Goal: Information Seeking & Learning: Learn about a topic

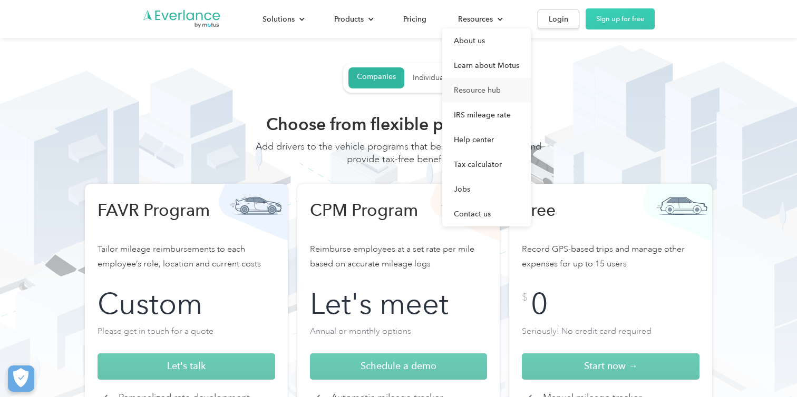
click at [470, 90] on link "Resource hub" at bounding box center [486, 90] width 89 height 25
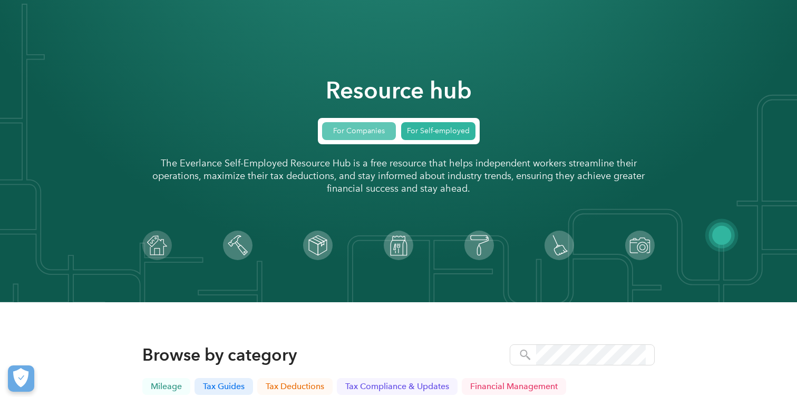
click at [357, 134] on link "For Companies" at bounding box center [359, 131] width 74 height 18
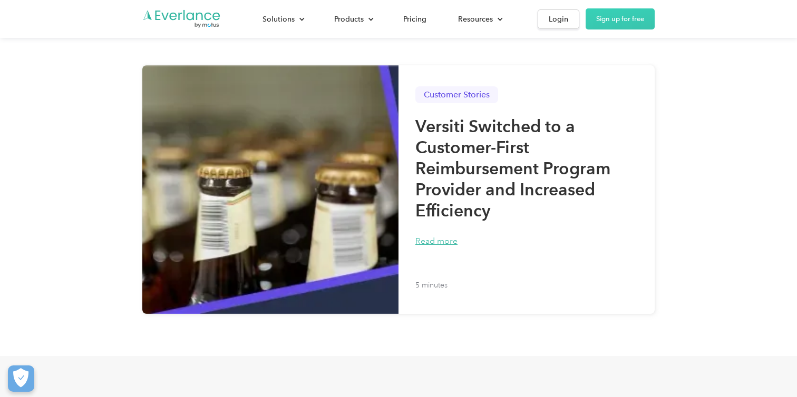
scroll to position [442, 0]
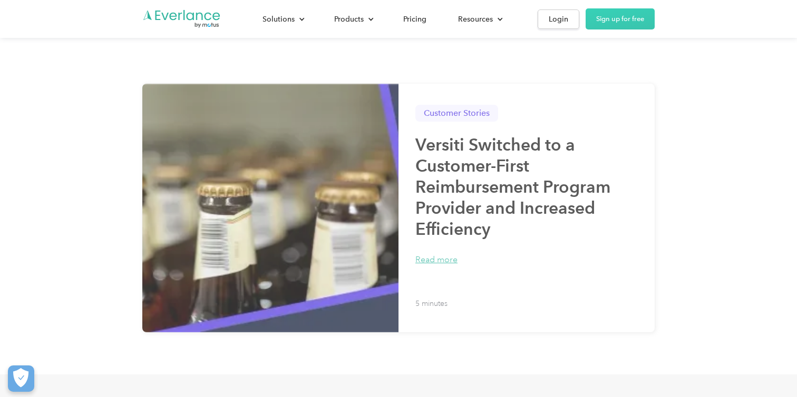
click at [392, 187] on img at bounding box center [270, 208] width 256 height 249
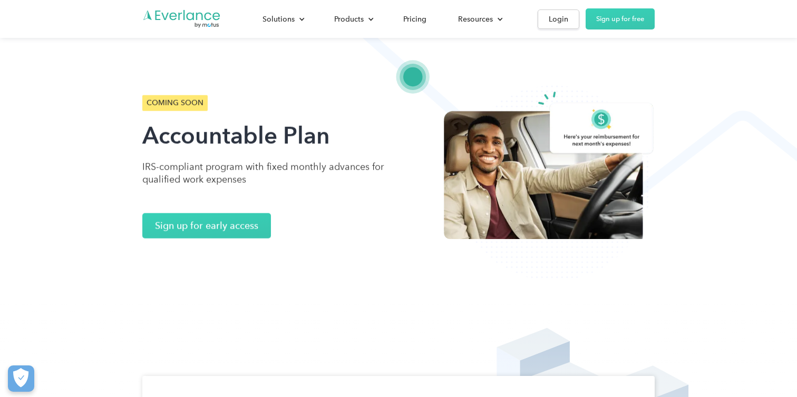
click at [210, 56] on div "COMING SOON Accountable Plan IRS-compliant program with fixed monthly advances …" at bounding box center [398, 140] width 797 height 281
click at [187, 16] on img "Go to homepage" at bounding box center [181, 19] width 79 height 20
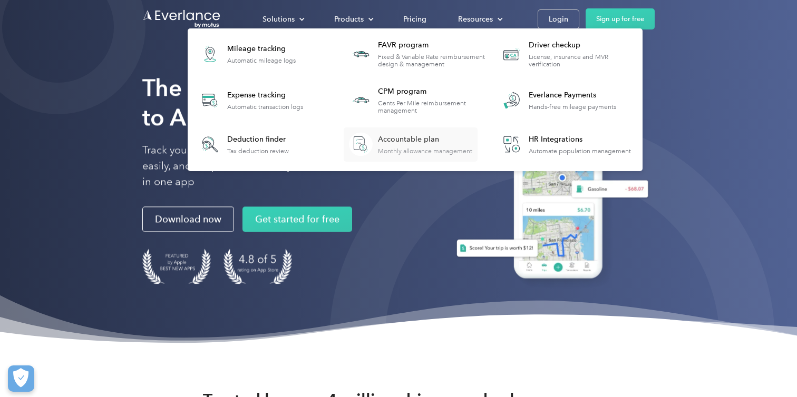
click at [399, 149] on div "Monthly allowance management" at bounding box center [425, 151] width 94 height 7
click at [391, 143] on div "Accountable plan" at bounding box center [425, 139] width 94 height 11
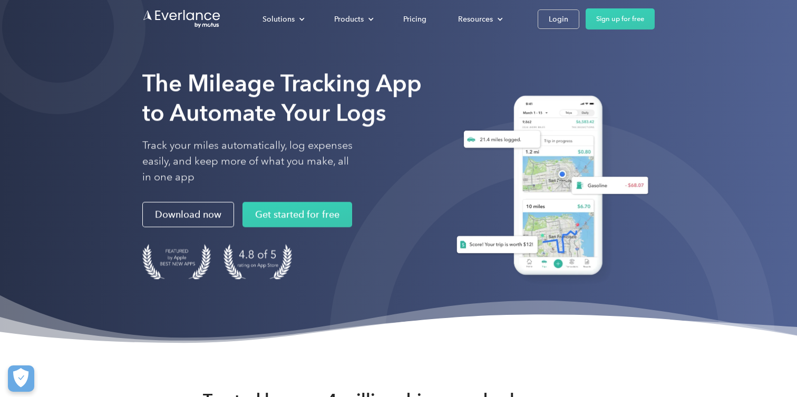
click at [421, 293] on div at bounding box center [551, 341] width 445 height 445
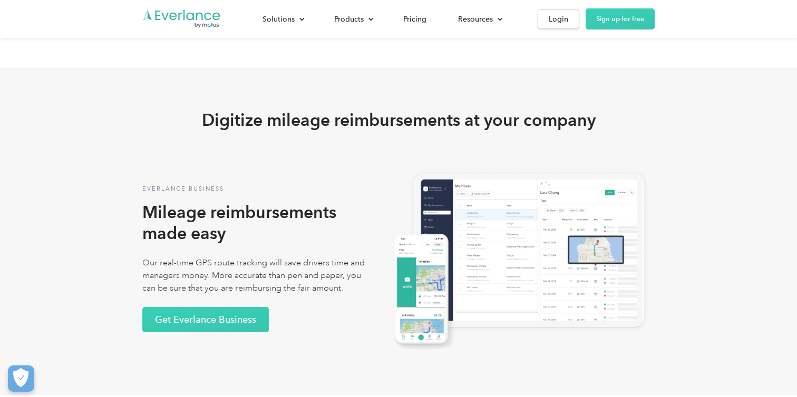
scroll to position [1863, 0]
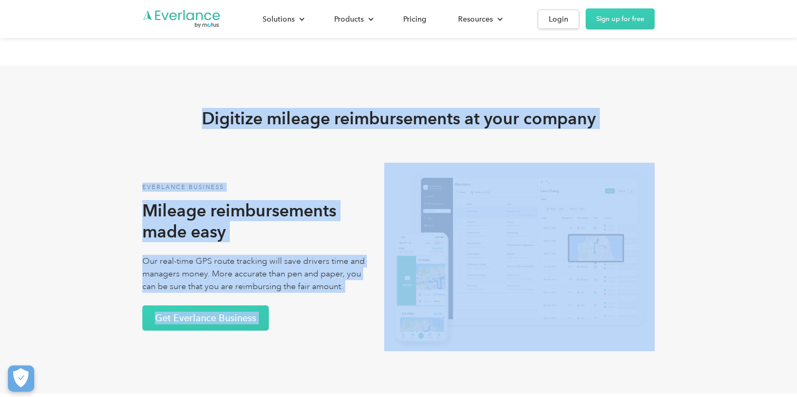
drag, startPoint x: 203, startPoint y: 114, endPoint x: 631, endPoint y: 209, distance: 437.6
click at [631, 209] on div "Digitize mileage reimbursements at your company Everlance business Mileage reim…" at bounding box center [398, 229] width 512 height 243
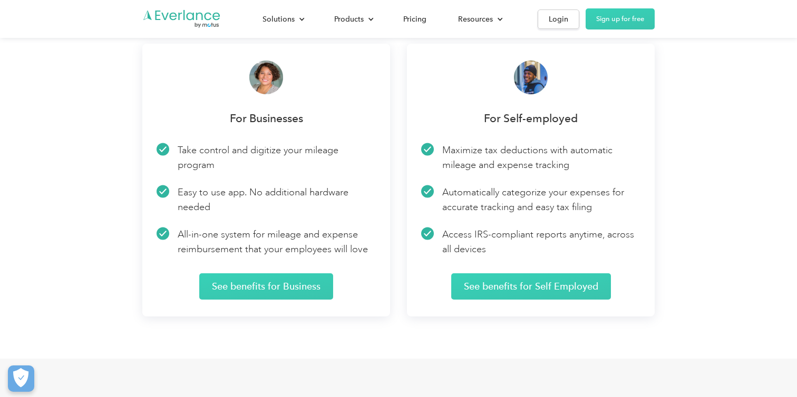
scroll to position [1557, 0]
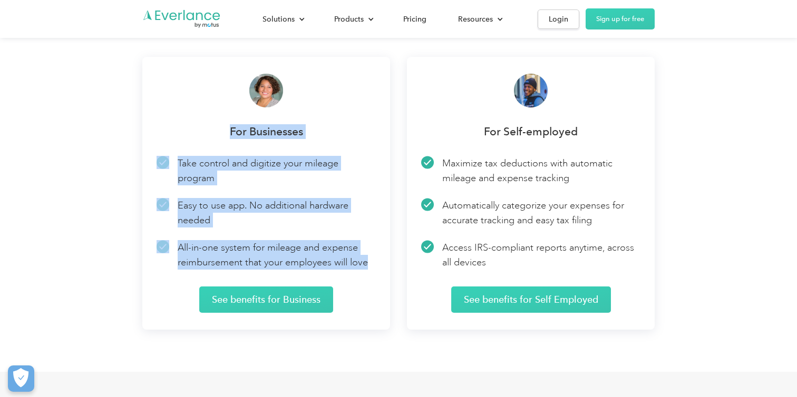
drag, startPoint x: 206, startPoint y: 83, endPoint x: 350, endPoint y: 270, distance: 236.4
click at [350, 270] on div "For Businesses Take control and digitize your mileage program Easy to use app. …" at bounding box center [265, 193] width 219 height 239
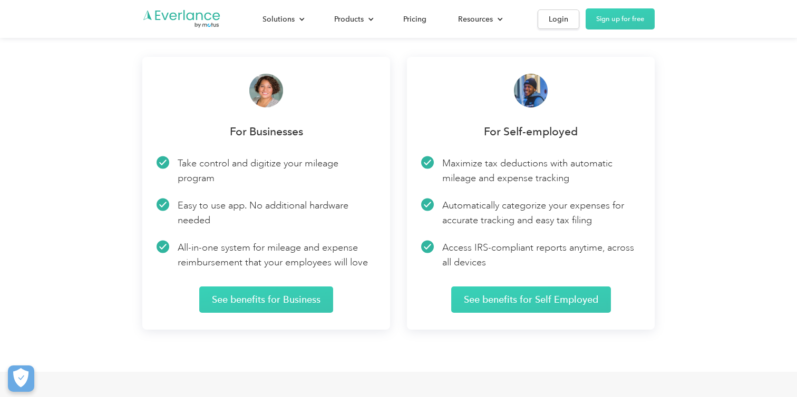
click at [357, 268] on p "All-in-one system for mileage and expense reimbursement that your employees wil…" at bounding box center [277, 255] width 198 height 30
drag, startPoint x: 400, startPoint y: 48, endPoint x: 483, endPoint y: 162, distance: 140.0
click at [484, 162] on div "For Businesses Take control and digitize your mileage program Easy to use app. …" at bounding box center [398, 193] width 797 height 357
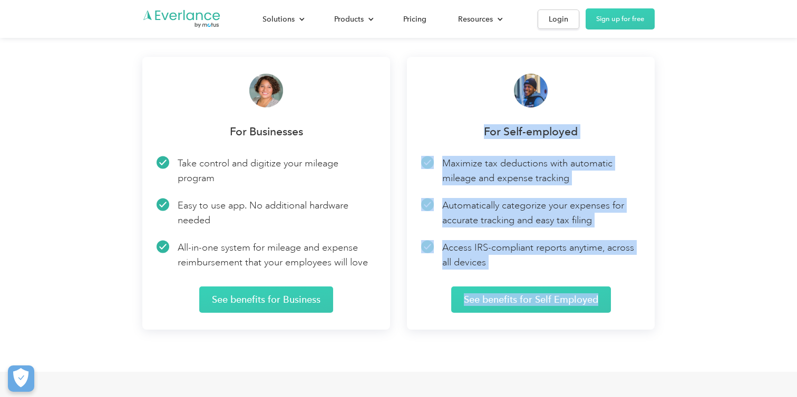
drag, startPoint x: 419, startPoint y: 58, endPoint x: 652, endPoint y: 314, distance: 345.7
click at [653, 314] on div "For Self-employed Maximize tax deductions with automatic mileage and expense tr…" at bounding box center [531, 193] width 248 height 273
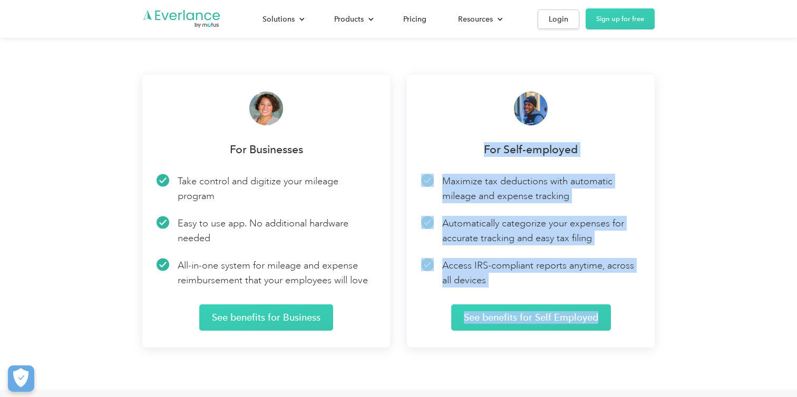
scroll to position [1542, 0]
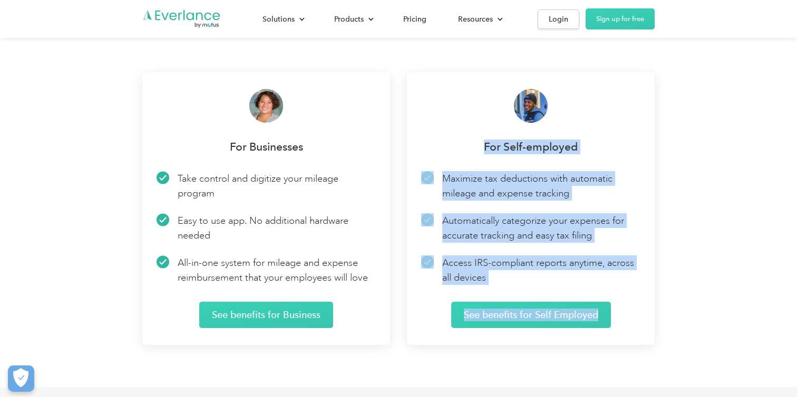
click at [402, 104] on div "For Businesses Take control and digitize your mileage program Easy to use app. …" at bounding box center [398, 208] width 512 height 273
drag, startPoint x: 400, startPoint y: 59, endPoint x: 587, endPoint y: 285, distance: 293.3
click at [587, 285] on div "For Businesses Take control and digitize your mileage program Easy to use app. …" at bounding box center [398, 208] width 797 height 357
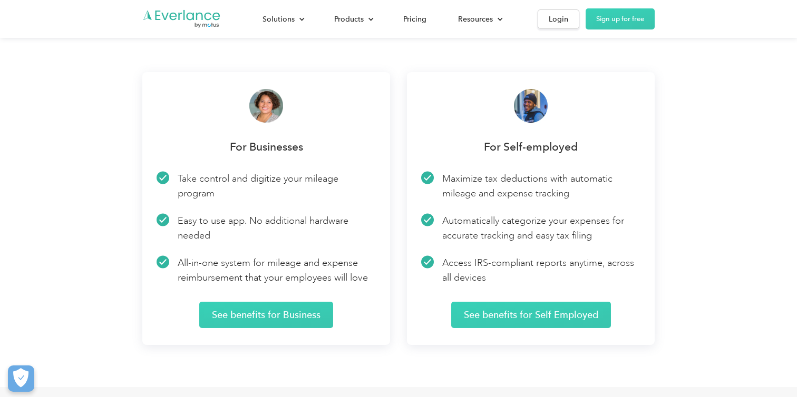
click at [599, 262] on p "Access IRS-compliant reports anytime, across all devices" at bounding box center [541, 271] width 198 height 30
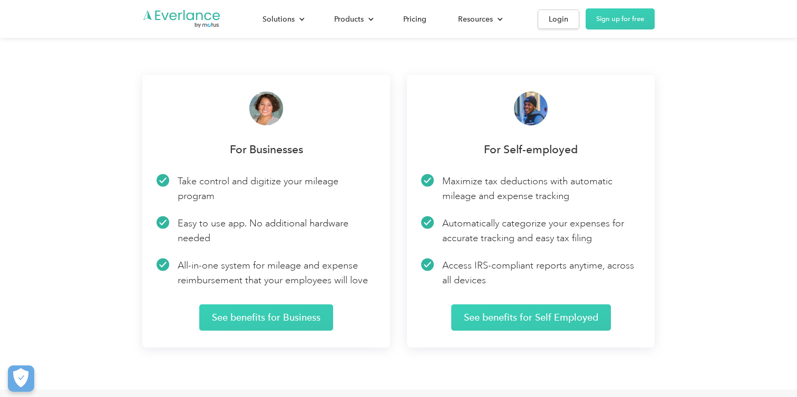
scroll to position [1533, 0]
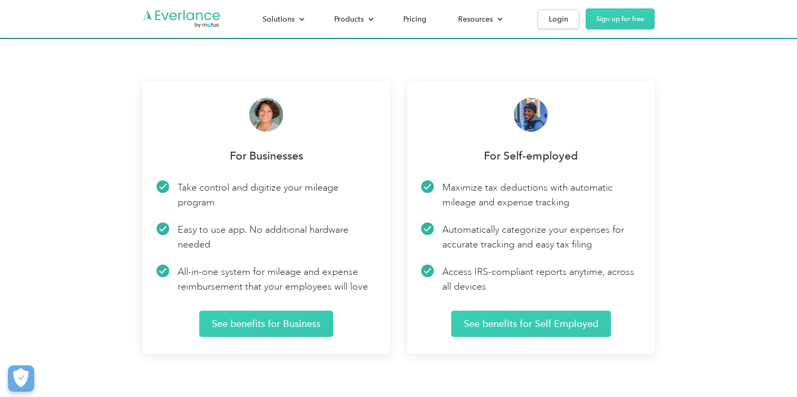
click at [325, 125] on div "For Businesses Take control and digitize your mileage program Easy to use app. …" at bounding box center [265, 217] width 219 height 239
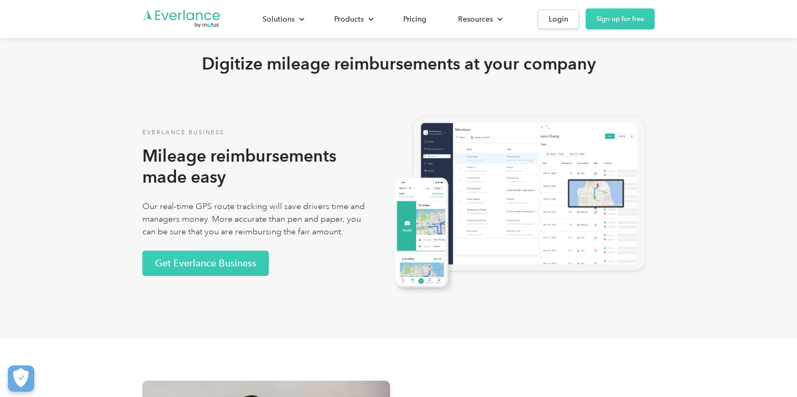
scroll to position [1903, 0]
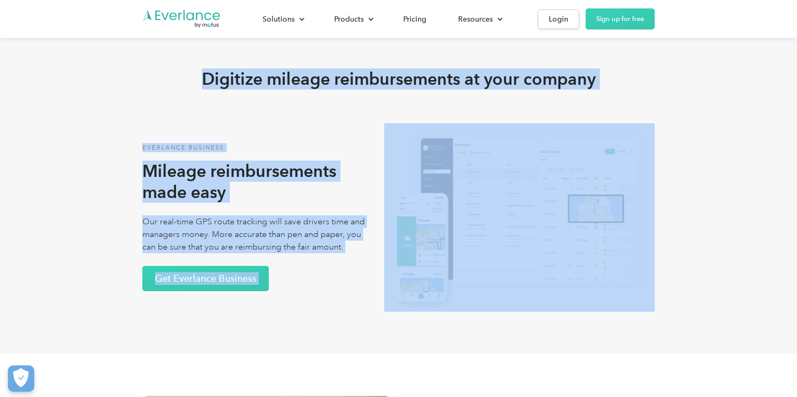
drag, startPoint x: 148, startPoint y: 56, endPoint x: 701, endPoint y: 271, distance: 593.3
click at [701, 271] on div "Digitize mileage reimbursements at your company Everlance business Mileage reim…" at bounding box center [398, 190] width 797 height 328
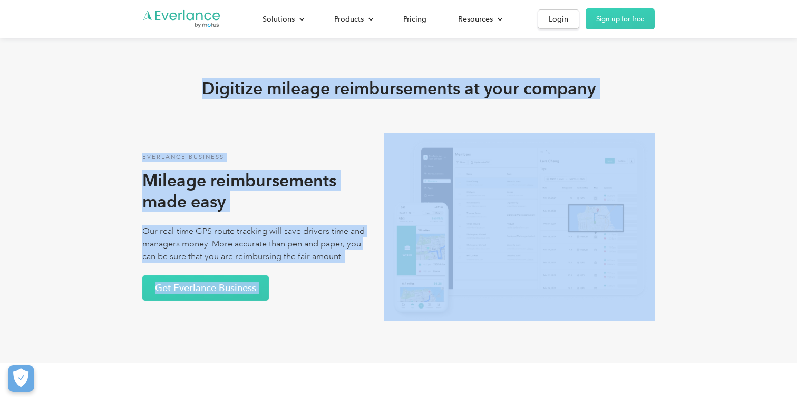
scroll to position [1888, 0]
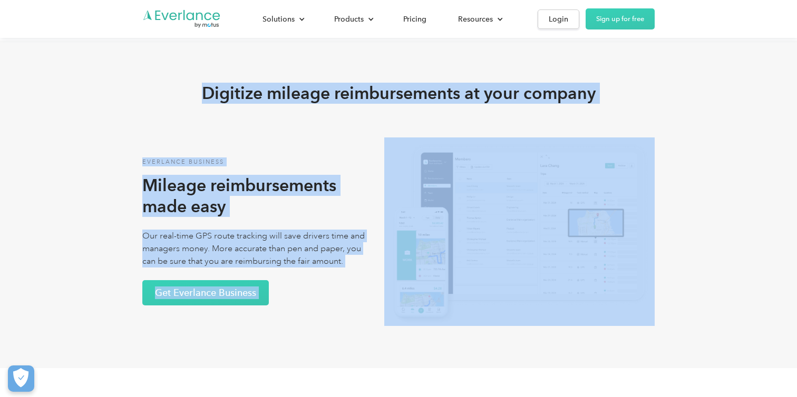
click at [701, 271] on div "Digitize mileage reimbursements at your company Everlance business Mileage reim…" at bounding box center [398, 205] width 797 height 328
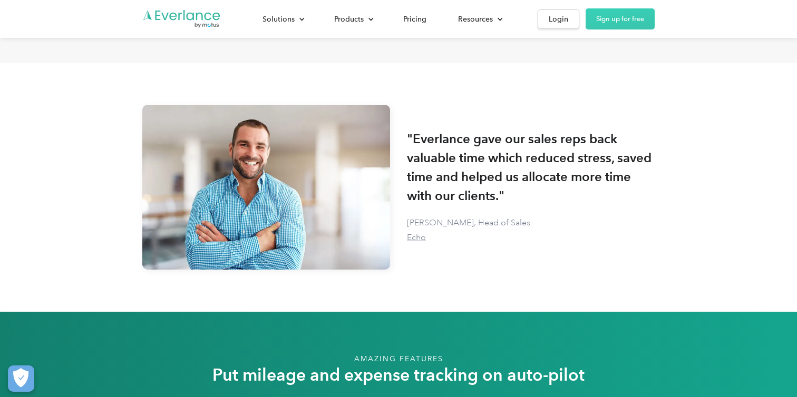
scroll to position [2188, 0]
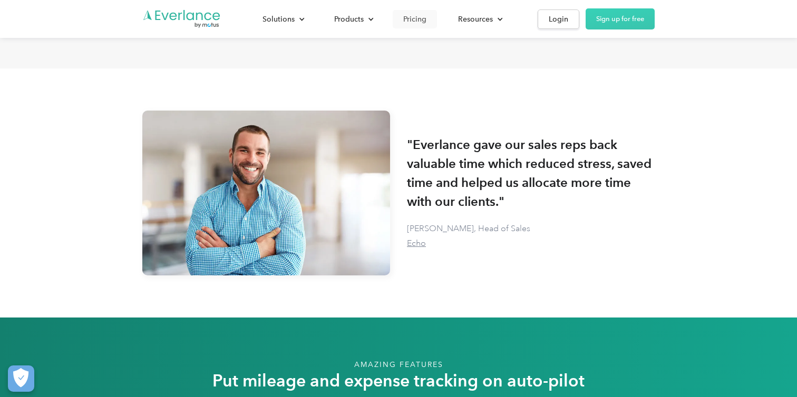
click at [414, 13] on div "Pricing" at bounding box center [414, 19] width 23 height 13
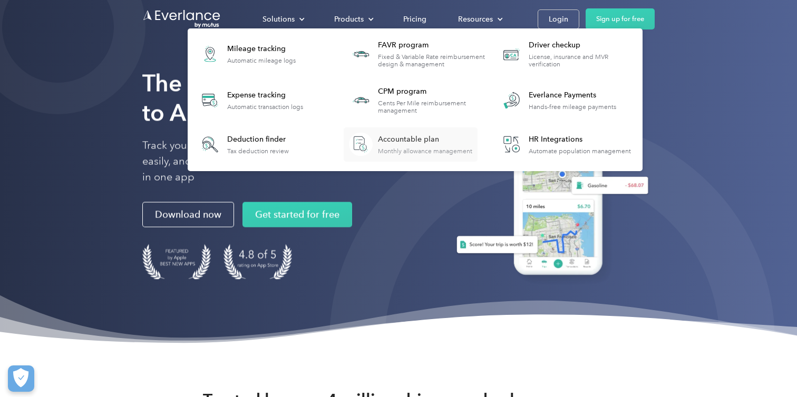
click at [396, 143] on div "Accountable plan" at bounding box center [425, 139] width 94 height 11
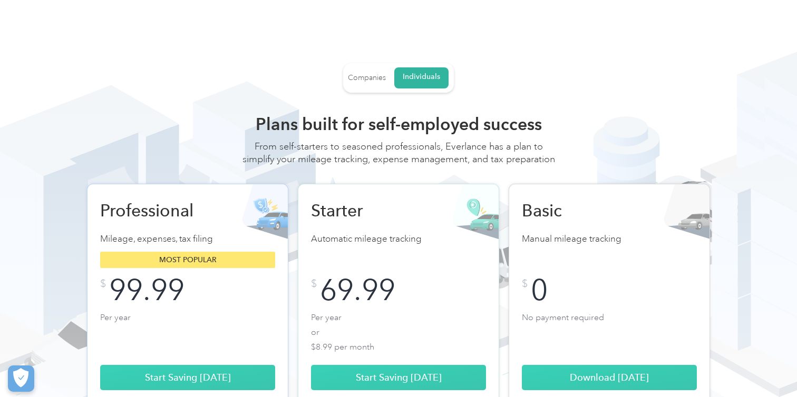
click at [353, 76] on div "Companies" at bounding box center [367, 77] width 38 height 9
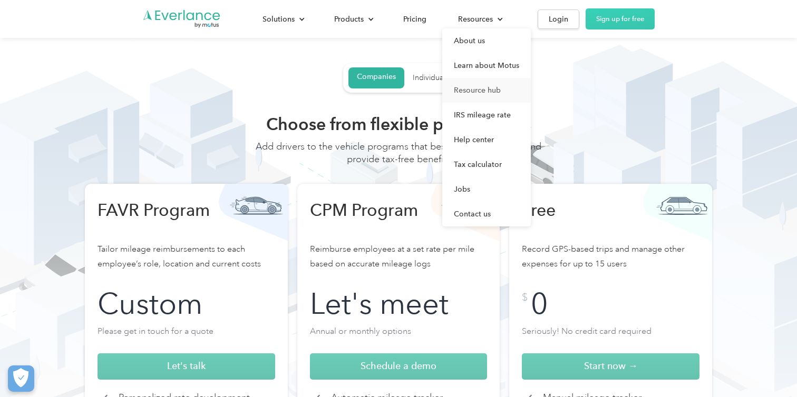
click at [466, 93] on link "Resource hub" at bounding box center [486, 90] width 89 height 25
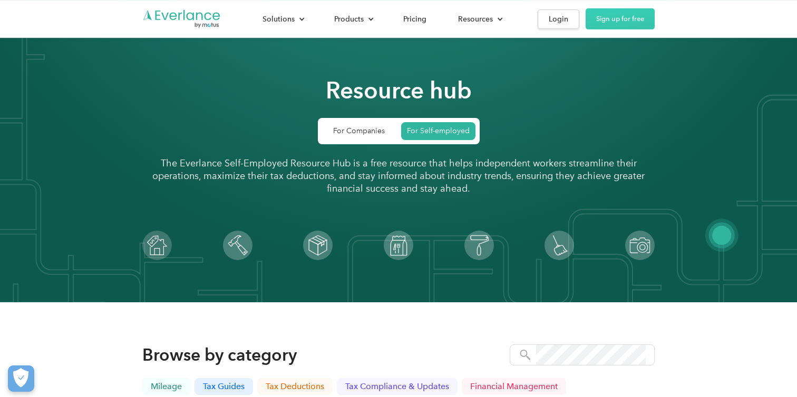
click at [365, 145] on div "Resource hub For Companies For Self-employed The Everlance Self-Employed Resour…" at bounding box center [398, 151] width 512 height 218
click at [365, 128] on link "For Companies" at bounding box center [359, 131] width 74 height 18
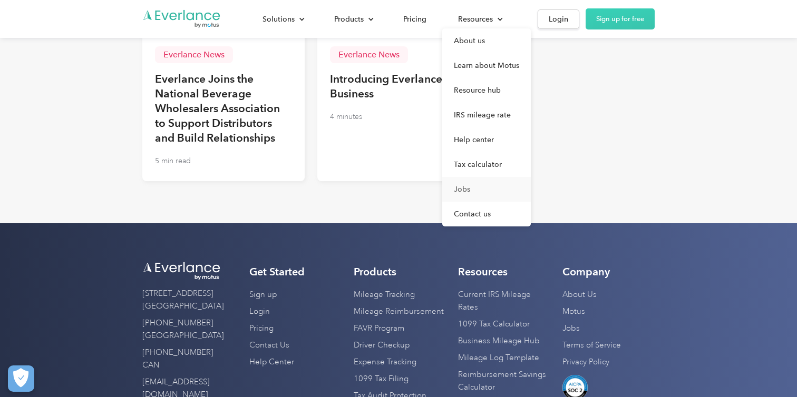
scroll to position [2905, 0]
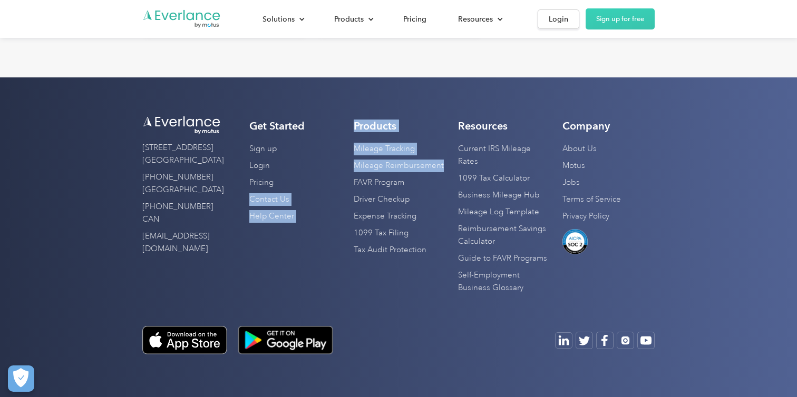
drag, startPoint x: 342, startPoint y: 181, endPoint x: 418, endPoint y: 184, distance: 75.9
click at [418, 184] on div "595 Pacific Ave, 4th Fl San Francisco, CA 94133 (872) 814-6308 USA (877) 704-26…" at bounding box center [398, 208] width 512 height 177
click at [418, 184] on div "Products Mileage Tracking Mileage Reimbursement FAVR Program Driver Checkup Exp…" at bounding box center [400, 208] width 92 height 177
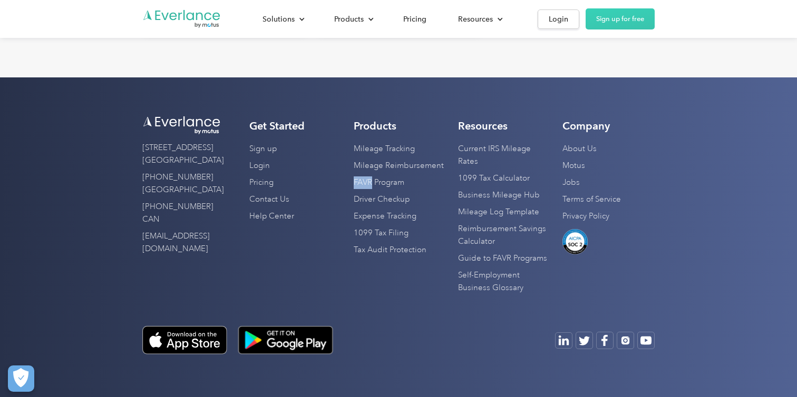
drag, startPoint x: 418, startPoint y: 184, endPoint x: 350, endPoint y: 185, distance: 68.0
click at [350, 185] on div "595 Pacific Ave, 4th Fl San Francisco, CA 94133 (872) 814-6308 USA (877) 704-26…" at bounding box center [398, 208] width 512 height 177
click at [427, 183] on div "Products Mileage Tracking Mileage Reimbursement FAVR Program Driver Checkup Exp…" at bounding box center [400, 208] width 92 height 177
drag, startPoint x: 353, startPoint y: 198, endPoint x: 426, endPoint y: 198, distance: 73.2
click at [426, 198] on div "595 Pacific Ave, 4th Fl San Francisco, CA 94133 (872) 814-6308 USA (877) 704-26…" at bounding box center [398, 208] width 512 height 177
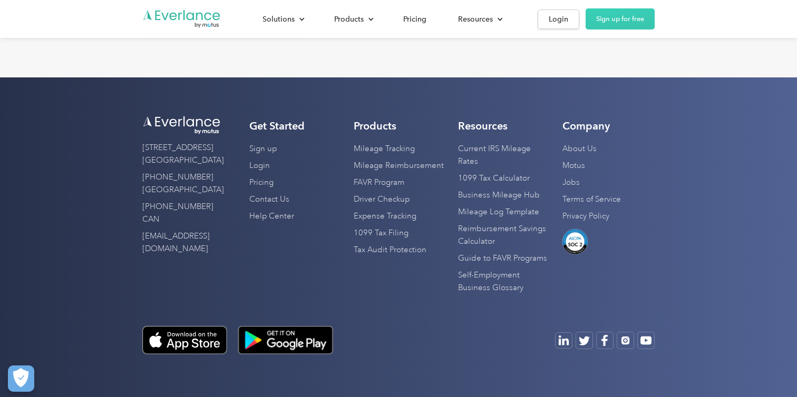
click at [437, 231] on div "Products Mileage Tracking Mileage Reimbursement FAVR Program Driver Checkup Exp…" at bounding box center [400, 208] width 92 height 177
drag, startPoint x: 454, startPoint y: 261, endPoint x: 551, endPoint y: 258, distance: 97.0
click at [552, 259] on div "595 Pacific Ave, 4th Fl San Francisco, CA 94133 (872) 814-6308 USA (877) 704-26…" at bounding box center [398, 208] width 512 height 177
click at [541, 248] on link "Reimbursement Savings Calculator" at bounding box center [504, 236] width 92 height 30
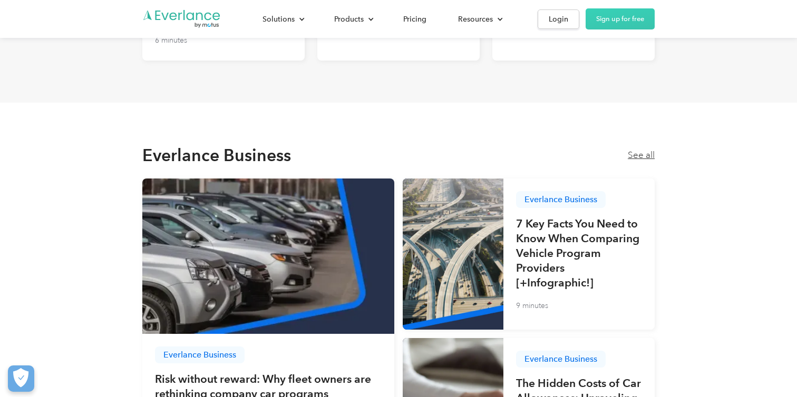
scroll to position [565, 0]
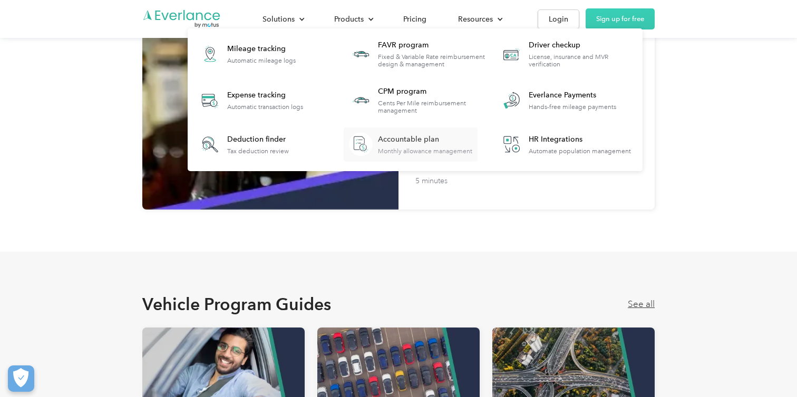
click at [404, 141] on div "Accountable plan" at bounding box center [425, 139] width 94 height 11
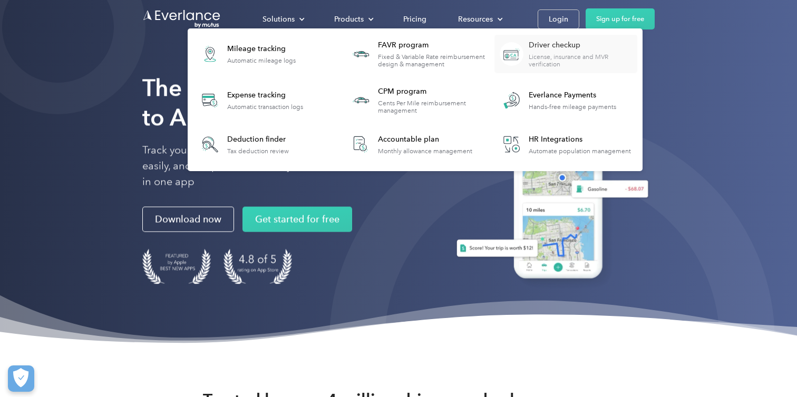
click at [562, 54] on div "License, insurance and MVR verification" at bounding box center [582, 60] width 108 height 15
click at [558, 54] on div "License, insurance and MVR verification" at bounding box center [582, 60] width 108 height 15
click at [401, 101] on div "Cents Per Mile reimbursement management" at bounding box center [432, 107] width 108 height 15
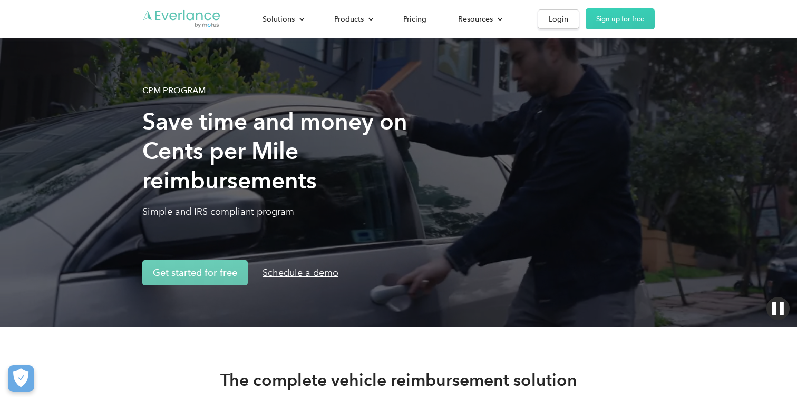
click at [184, 21] on img "Go to homepage" at bounding box center [181, 19] width 79 height 20
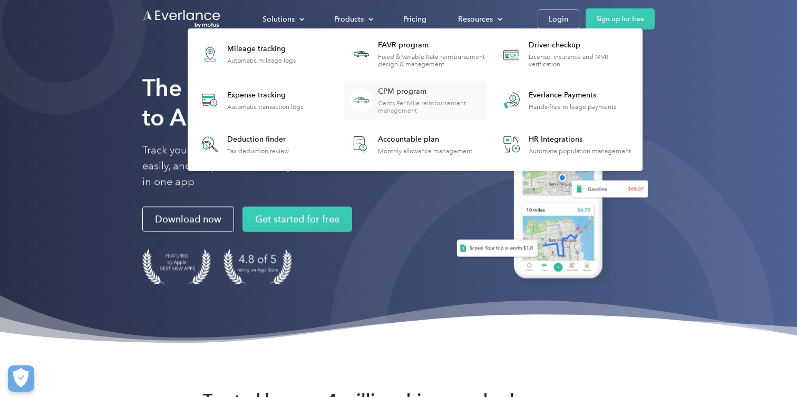
click at [394, 100] on div "Cents Per Mile reimbursement management" at bounding box center [432, 107] width 108 height 15
click at [361, 51] on img at bounding box center [361, 54] width 24 height 24
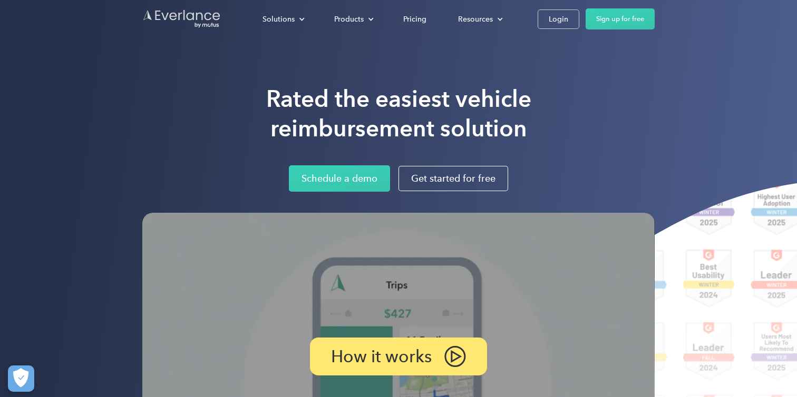
click at [174, 13] on img "Go to homepage" at bounding box center [181, 19] width 79 height 20
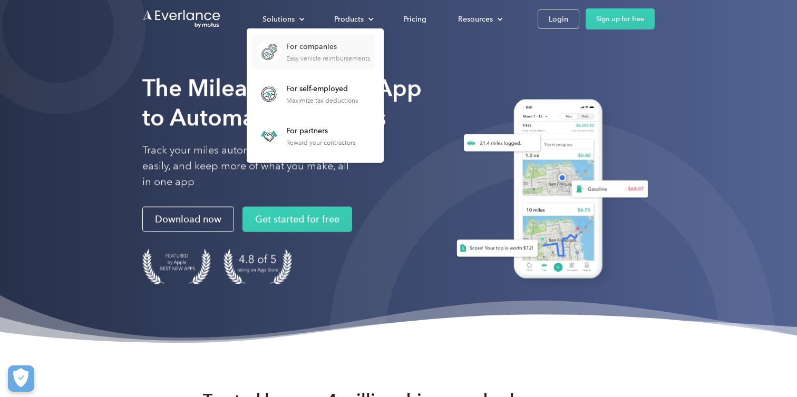
click at [301, 48] on div "For companies" at bounding box center [328, 47] width 84 height 11
click at [295, 46] on div "For companies" at bounding box center [328, 46] width 84 height 11
click at [282, 55] on link "For companies Easy vehicle reimbursements" at bounding box center [313, 52] width 123 height 34
